Goal: Information Seeking & Learning: Learn about a topic

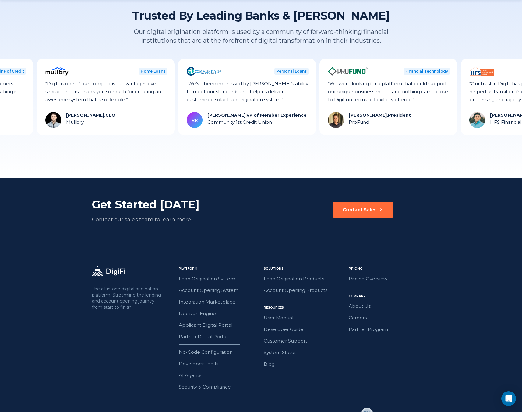
scroll to position [1552, 0]
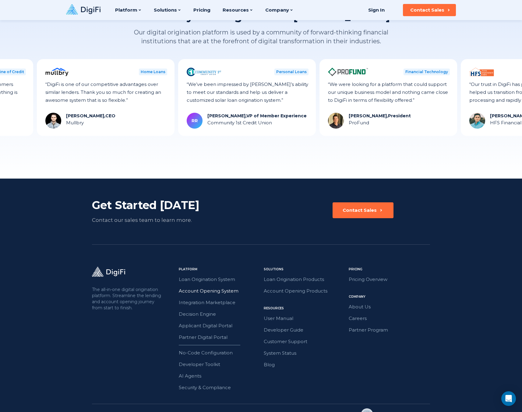
click at [204, 292] on link "Account Opening System" at bounding box center [219, 291] width 81 height 8
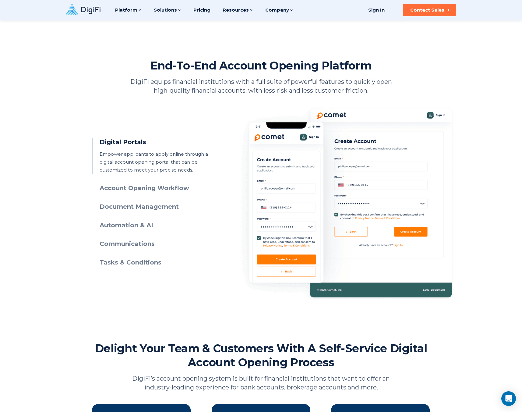
scroll to position [215, 0]
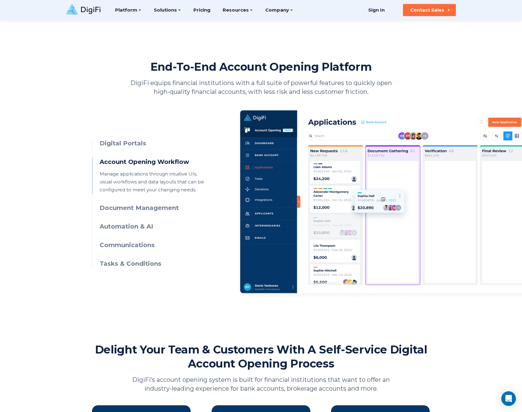
click at [138, 206] on h3 "Document Management" at bounding box center [155, 208] width 111 height 9
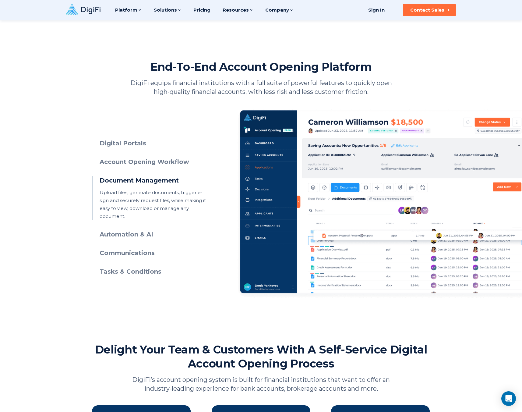
click at [127, 230] on h3 "Automation & AI" at bounding box center [155, 234] width 111 height 9
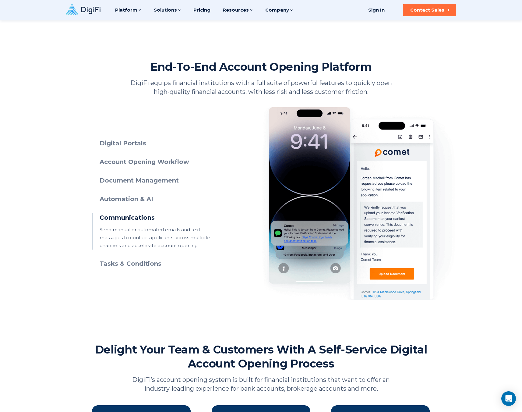
click at [110, 265] on h3 "Tasks & Conditions" at bounding box center [155, 263] width 111 height 9
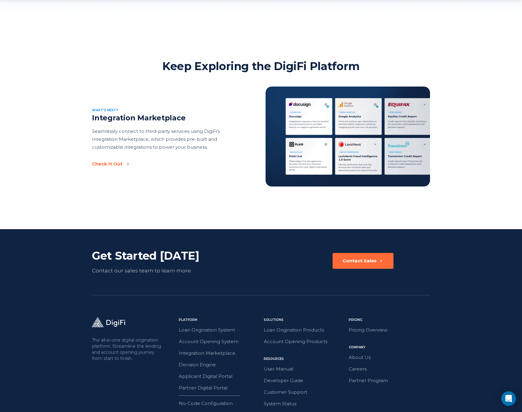
scroll to position [940, 0]
